Goal: Task Accomplishment & Management: Manage account settings

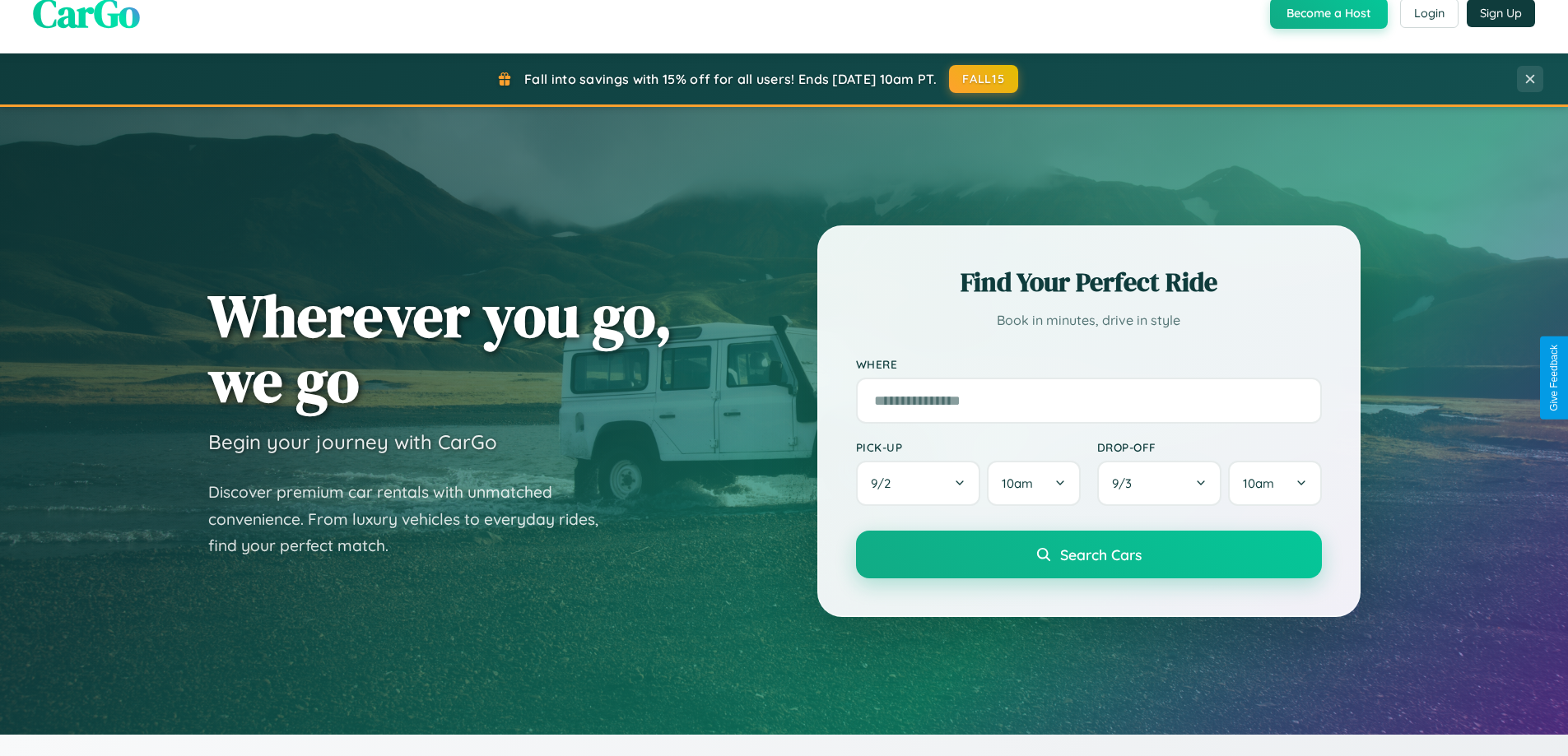
scroll to position [709, 0]
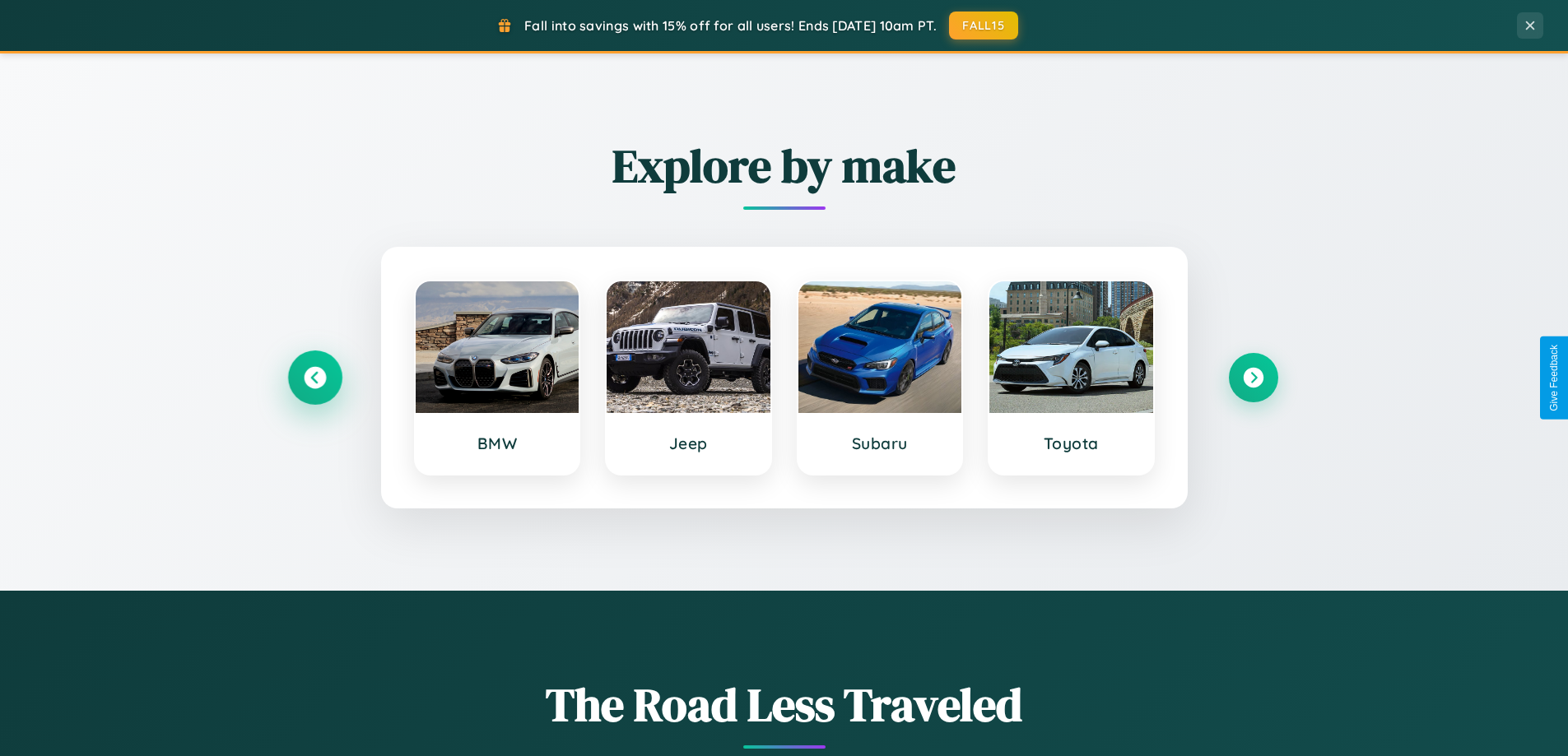
click at [314, 378] on icon at bounding box center [314, 378] width 23 height 23
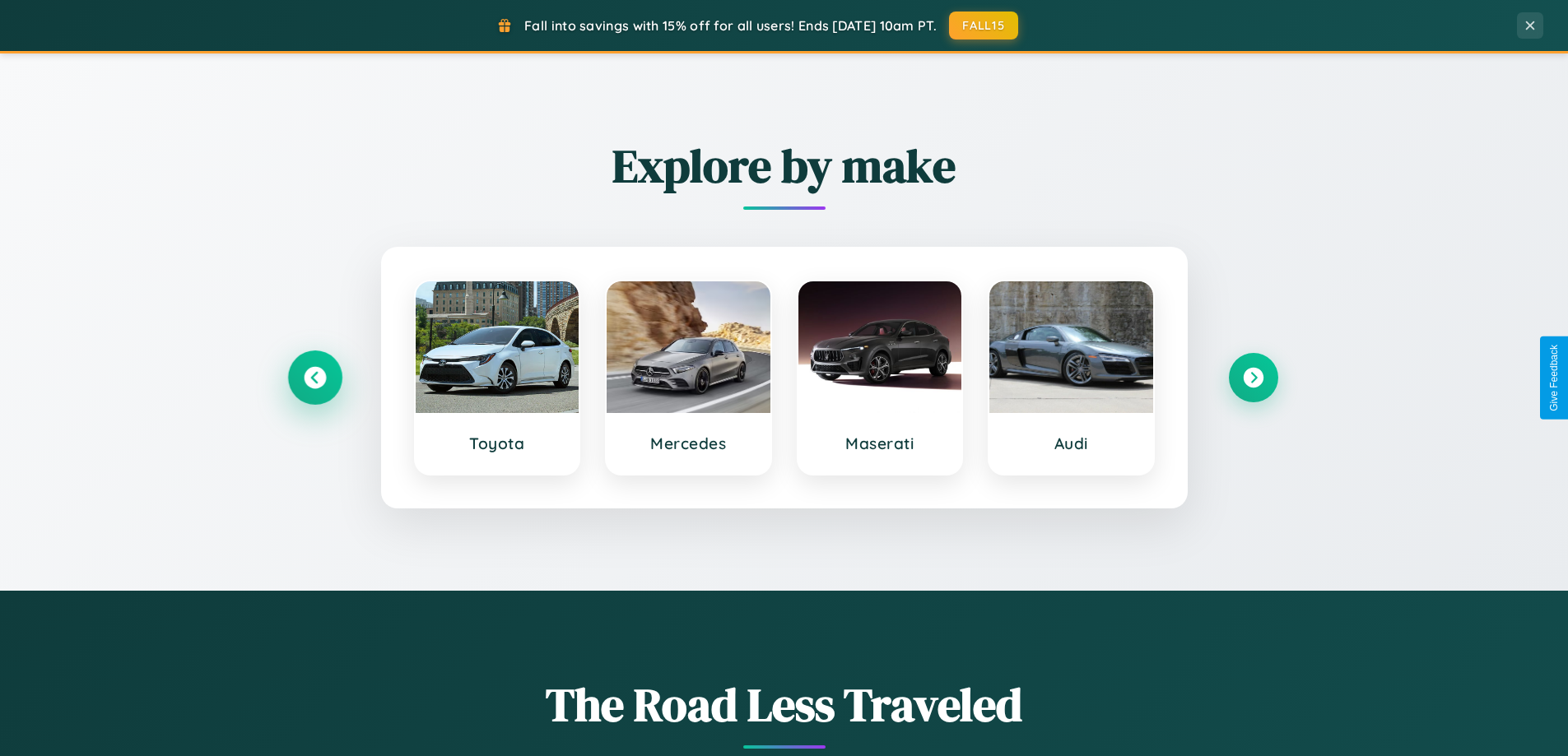
click at [314, 378] on icon at bounding box center [314, 378] width 23 height 23
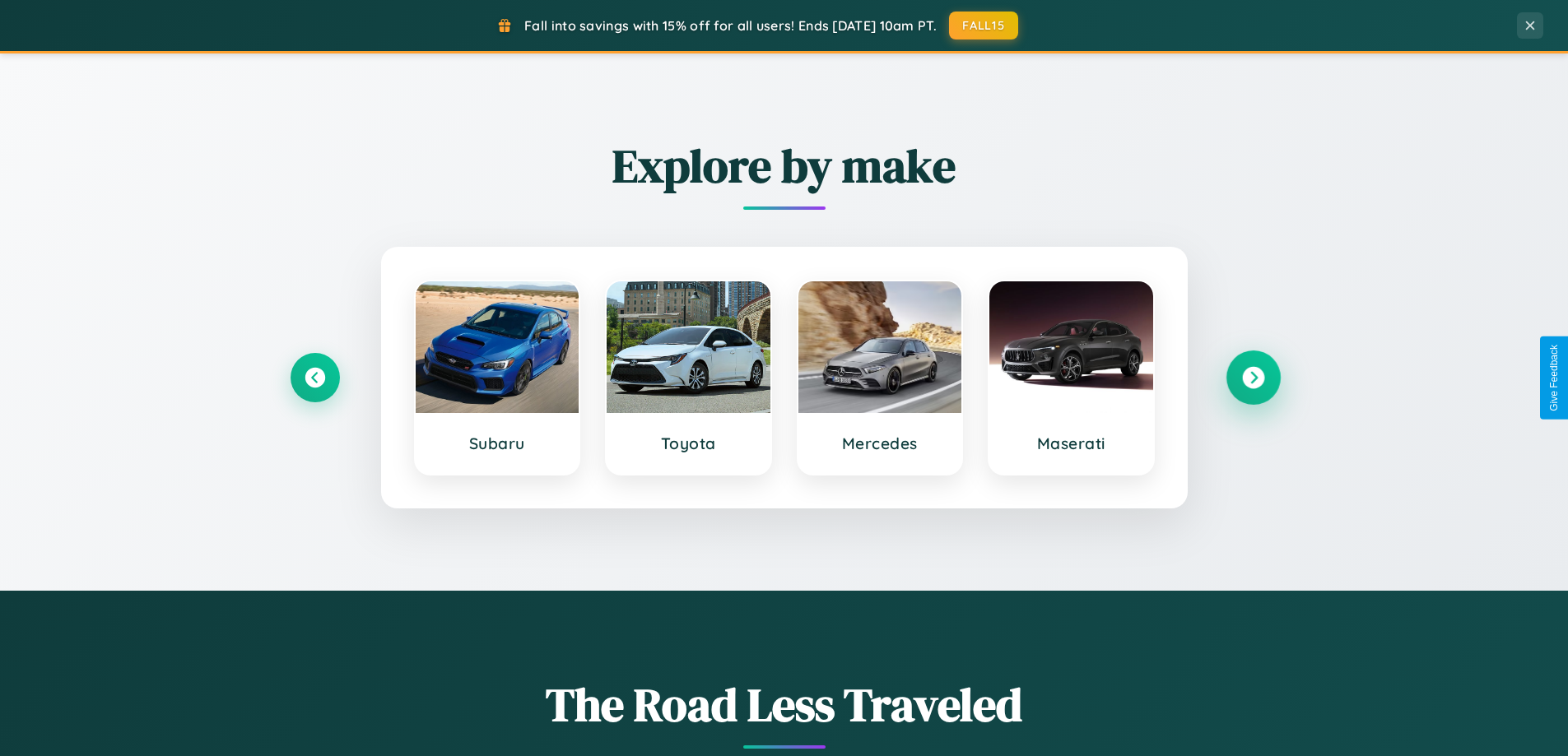
click at [1253, 378] on icon at bounding box center [1253, 378] width 23 height 23
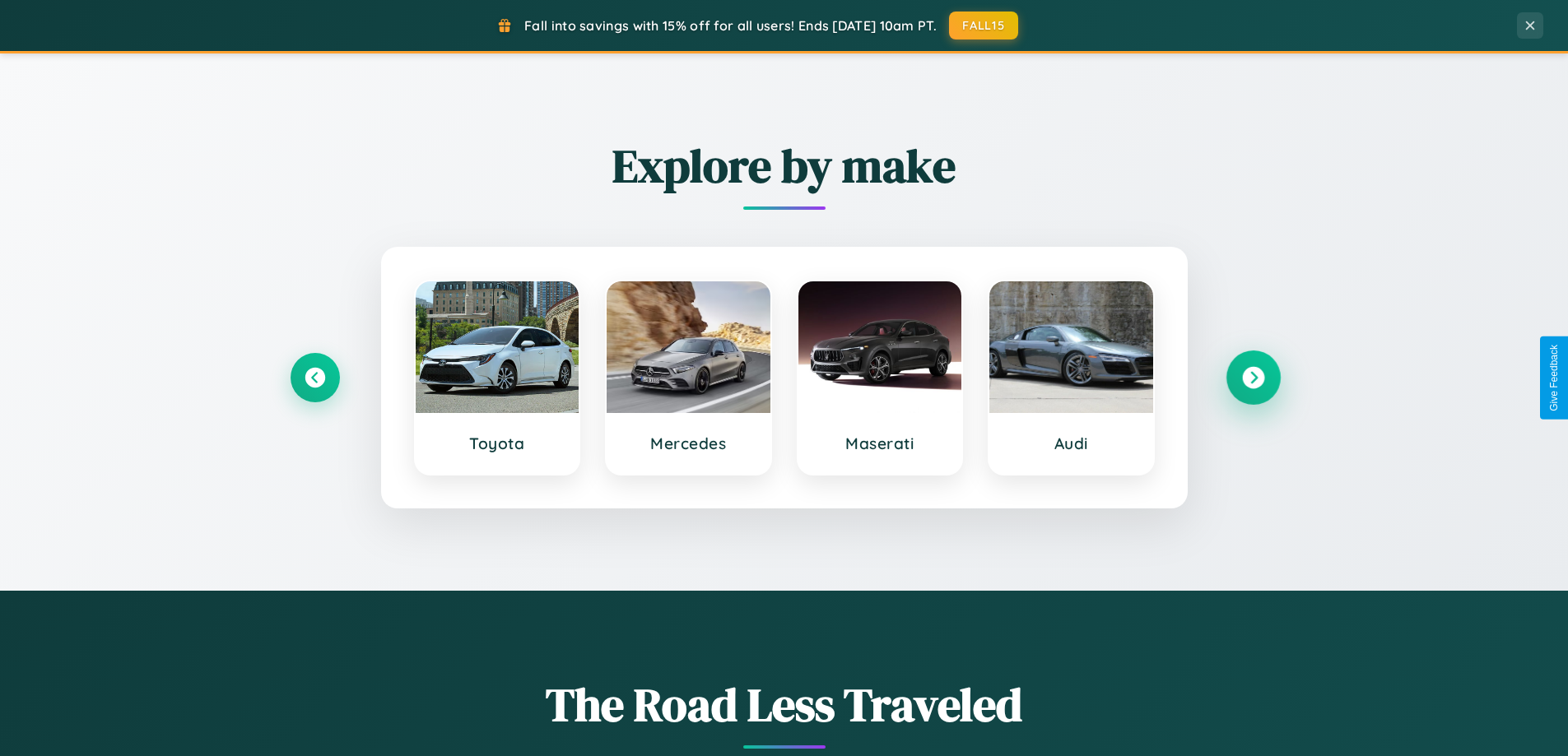
click at [1253, 378] on icon at bounding box center [1253, 378] width 23 height 23
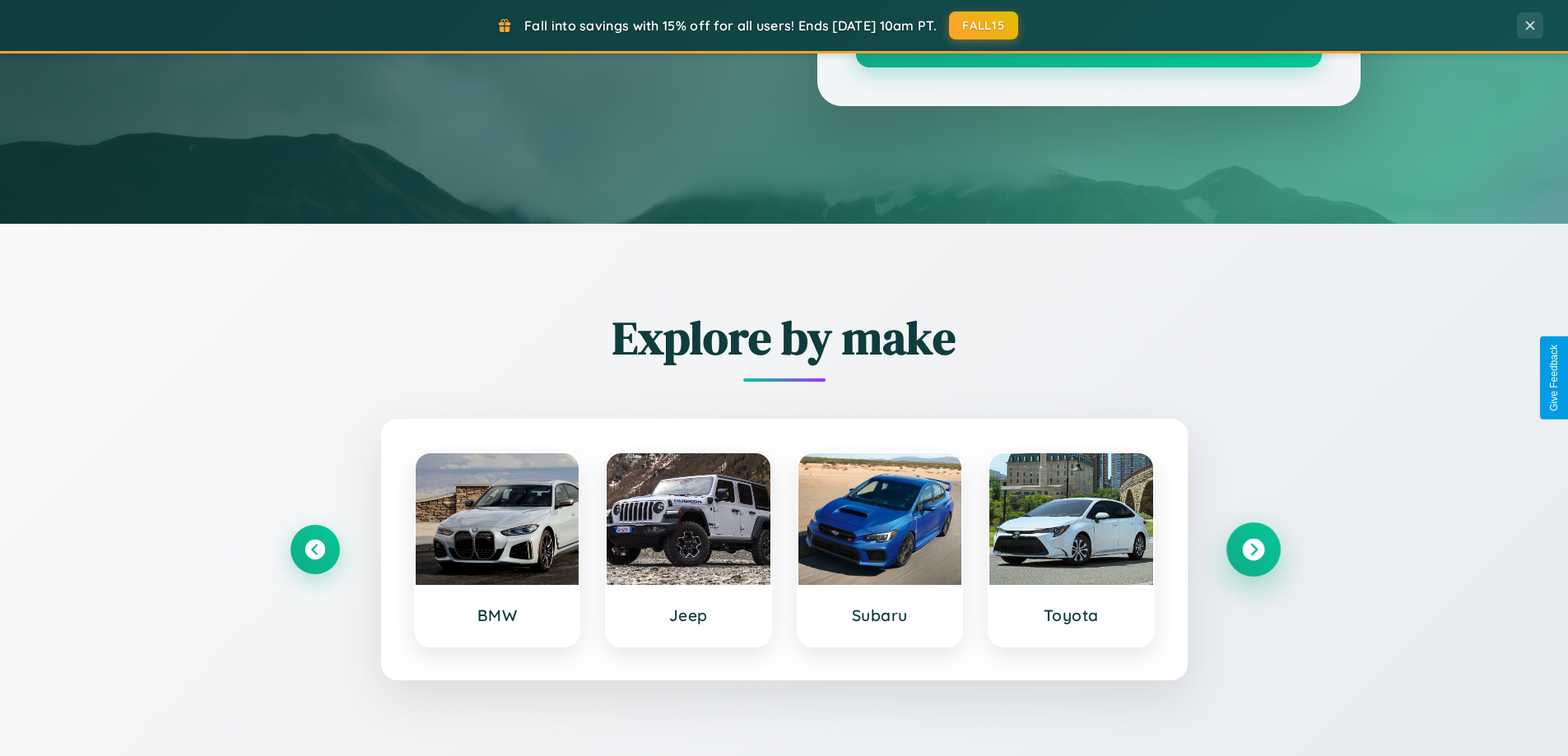
scroll to position [0, 0]
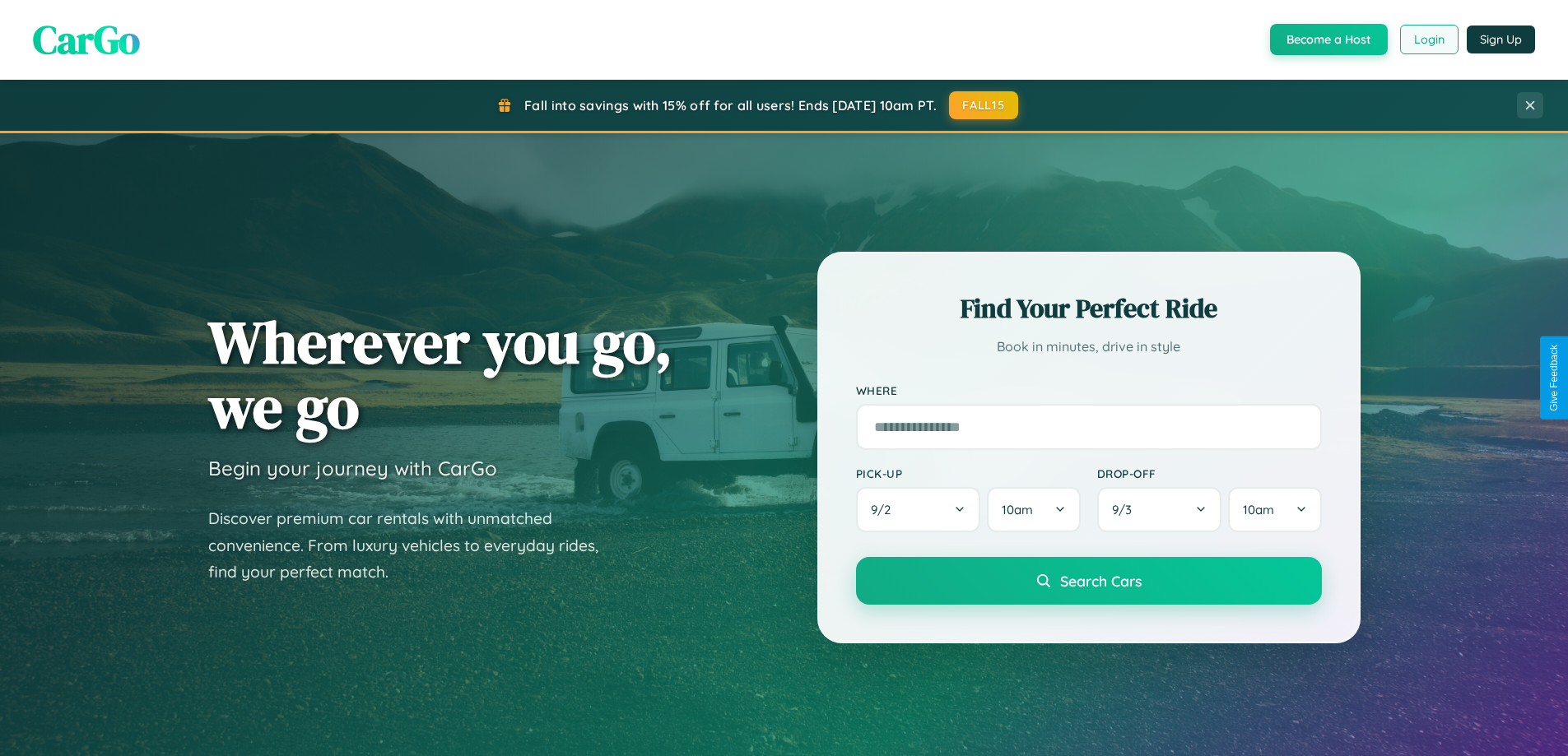
click at [1428, 39] on button "Login" at bounding box center [1429, 39] width 59 height 29
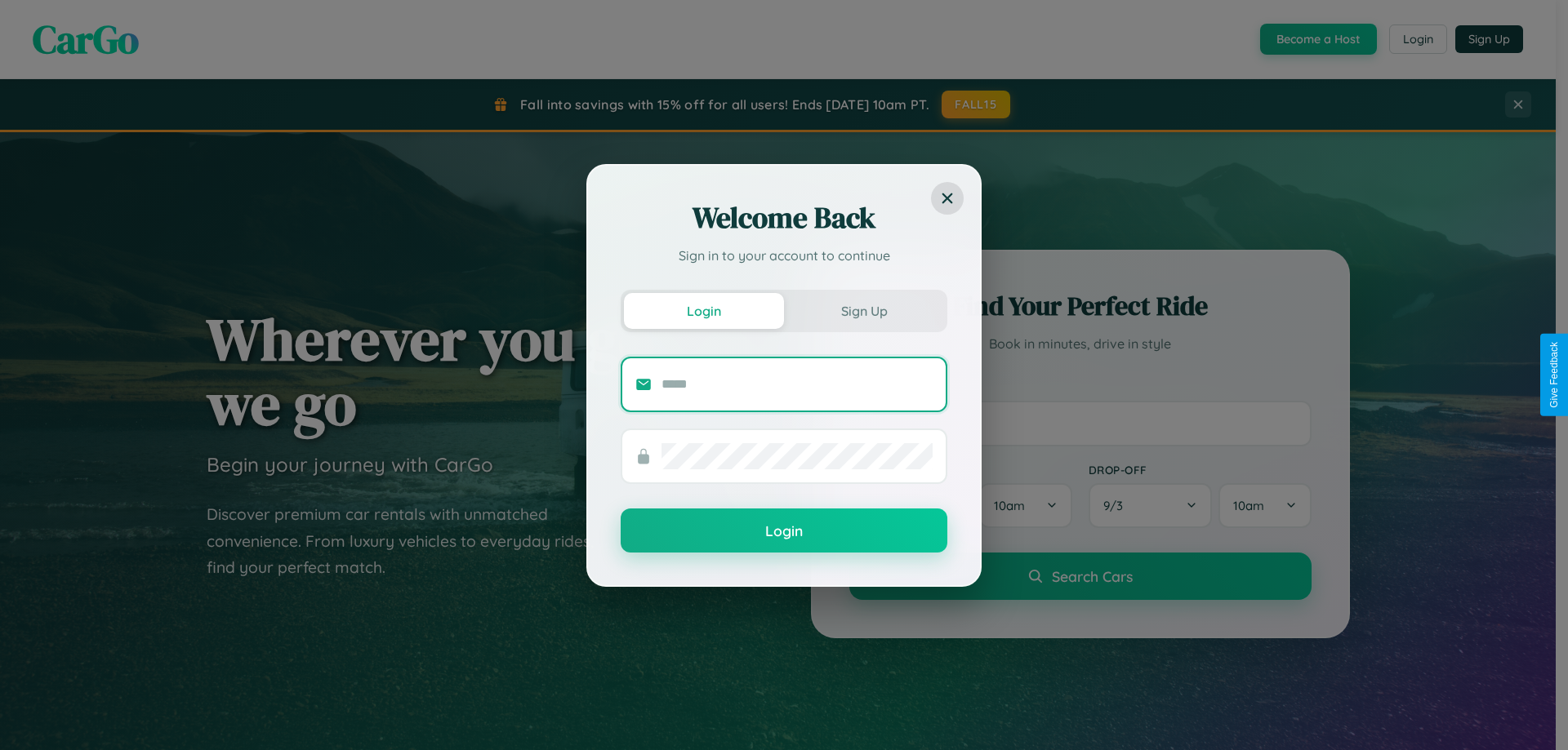
click at [797, 384] on input "text" at bounding box center [797, 384] width 271 height 26
type input "**********"
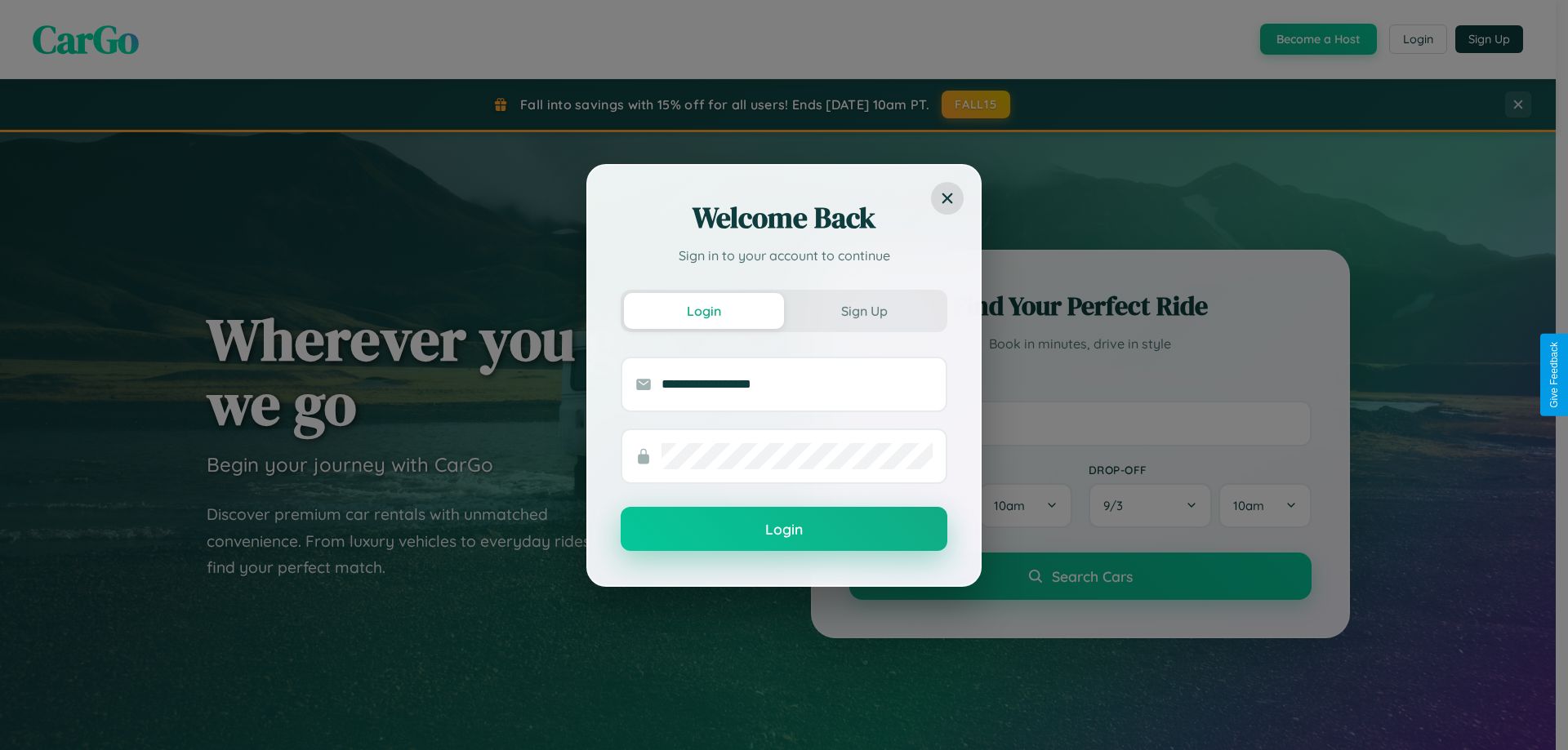
click at [784, 530] on button "Login" at bounding box center [784, 529] width 327 height 44
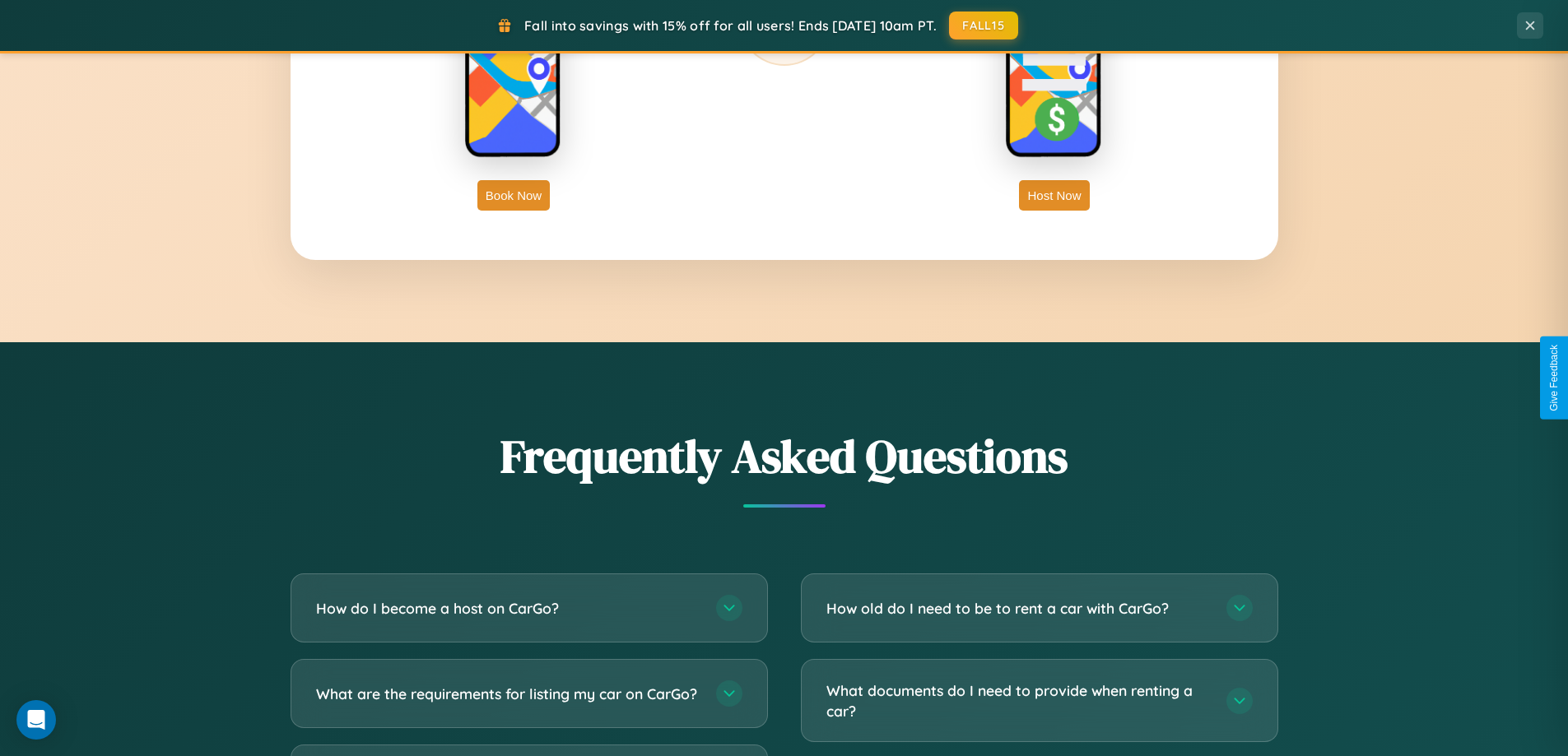
scroll to position [2644, 0]
